Goal: Unclear: Browse casually

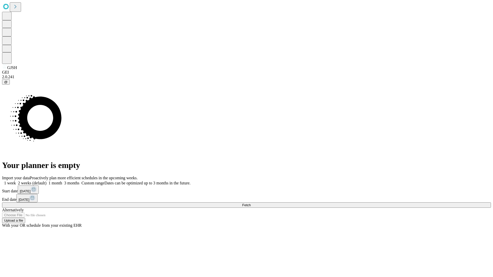
click at [251, 203] on span "Fetch" at bounding box center [246, 205] width 8 height 4
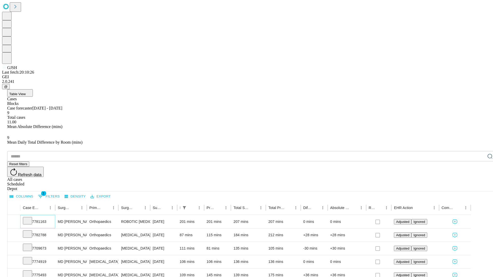
click at [30, 218] on icon at bounding box center [27, 220] width 5 height 5
